Goal: Task Accomplishment & Management: Use online tool/utility

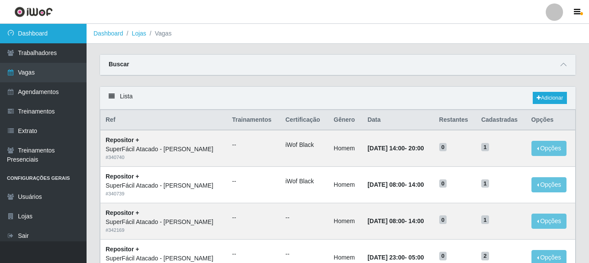
click at [38, 33] on link "Dashboard" at bounding box center [43, 33] width 87 height 19
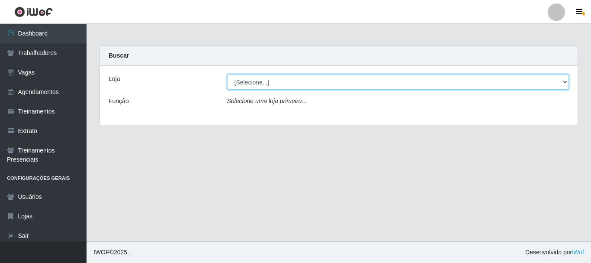
click at [567, 84] on select "[Selecione...] SuperFácil Atacado - [PERSON_NAME]" at bounding box center [398, 81] width 342 height 15
select select "399"
click at [227, 74] on select "[Selecione...] SuperFácil Atacado - [PERSON_NAME]" at bounding box center [398, 81] width 342 height 15
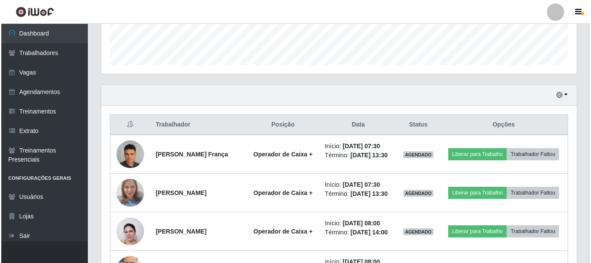
scroll to position [260, 0]
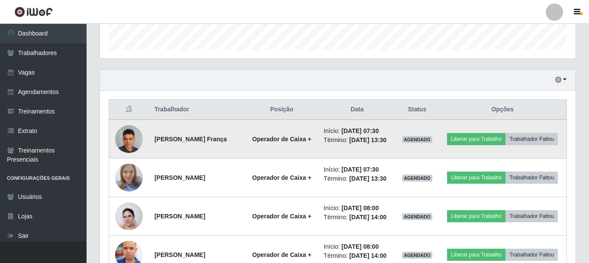
click at [124, 144] on img at bounding box center [129, 138] width 28 height 37
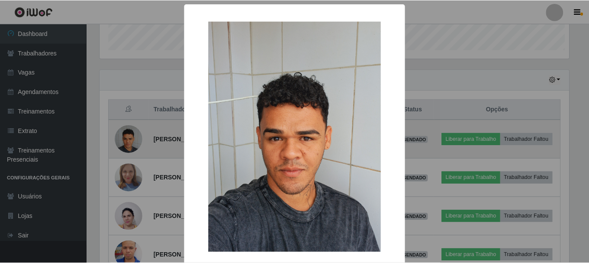
scroll to position [180, 471]
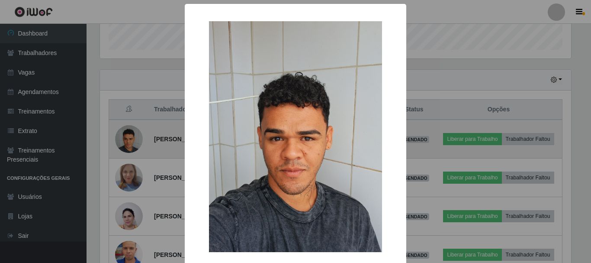
click at [124, 144] on div "× OK Cancel" at bounding box center [295, 131] width 591 height 263
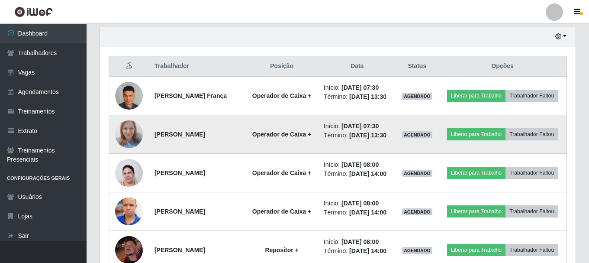
scroll to position [346, 0]
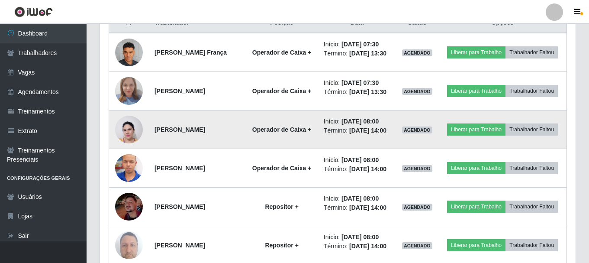
click at [132, 148] on img at bounding box center [129, 129] width 28 height 37
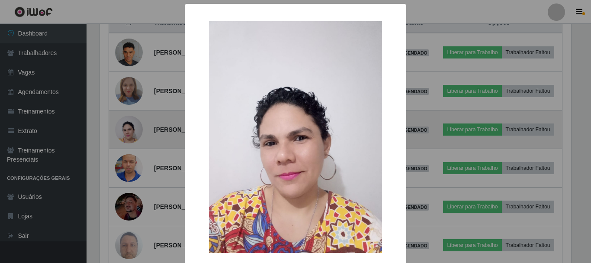
click at [132, 148] on div "× OK Cancel" at bounding box center [295, 131] width 591 height 263
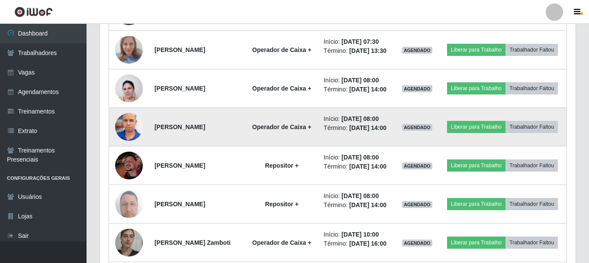
scroll to position [390, 0]
